Goal: Transaction & Acquisition: Book appointment/travel/reservation

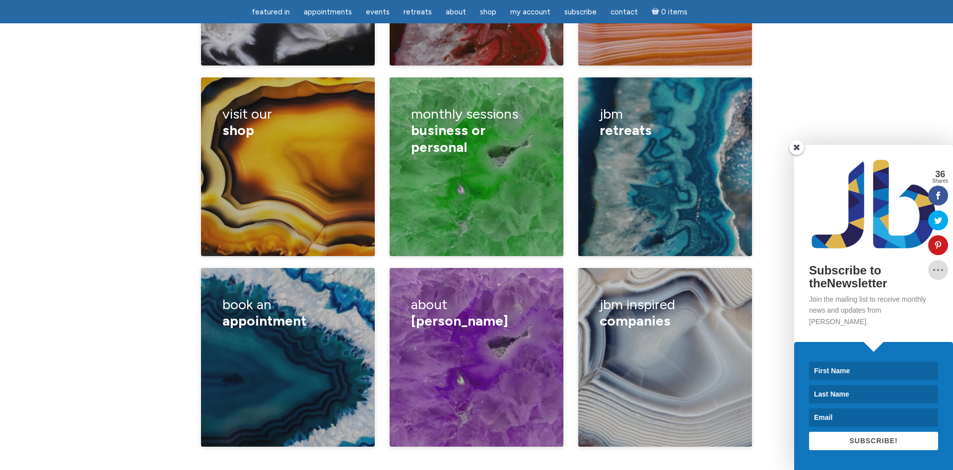
scroll to position [1569, 0]
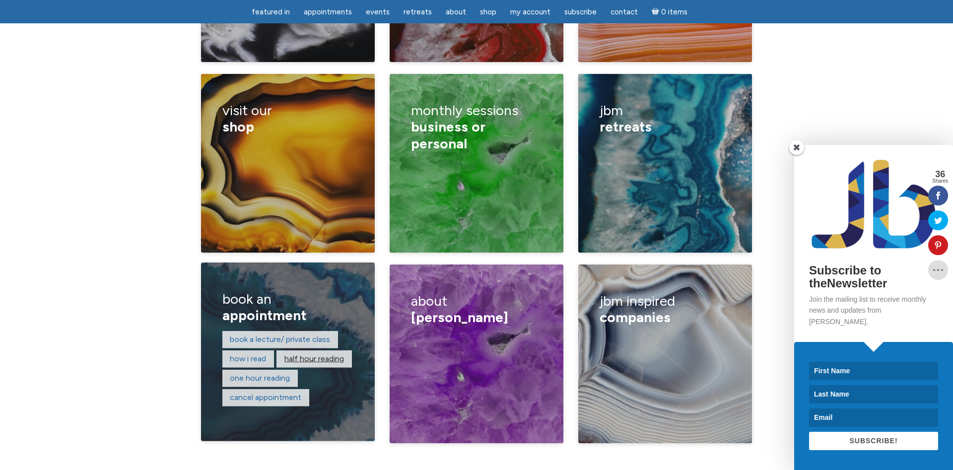
click at [316, 354] on link "Half hour reading" at bounding box center [314, 358] width 60 height 9
click at [251, 373] on link "One hour reading" at bounding box center [260, 377] width 60 height 9
click at [252, 335] on link "Book a lecture/ private class" at bounding box center [280, 339] width 100 height 9
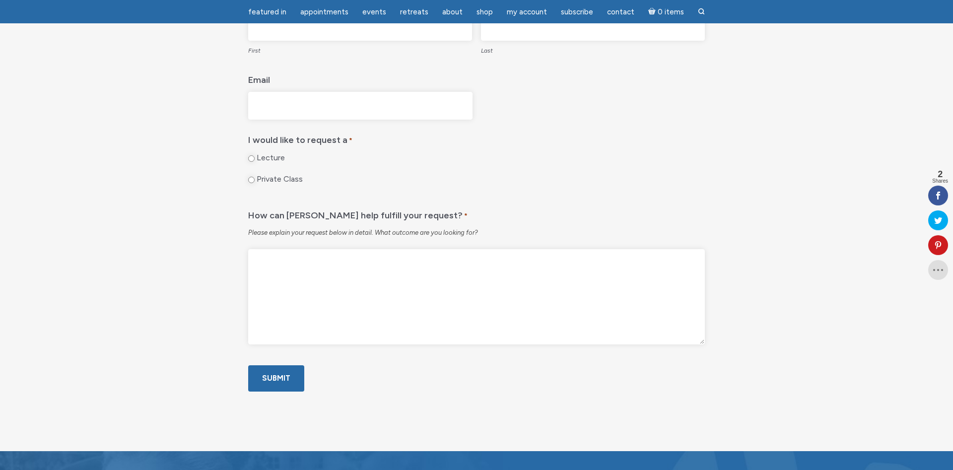
scroll to position [506, 0]
